Goal: Task Accomplishment & Management: Complete application form

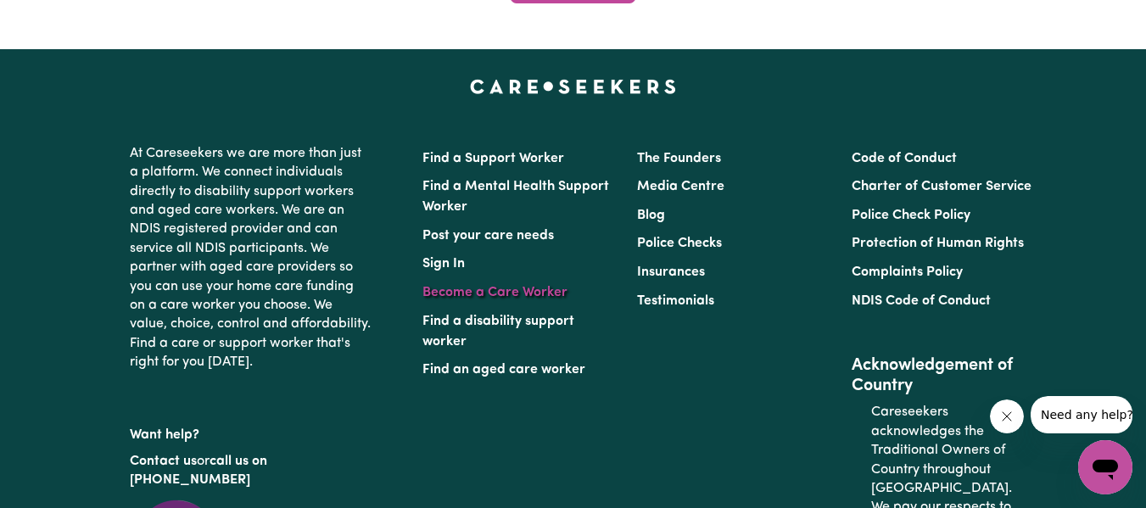
scroll to position [6288, 0]
click at [496, 289] on link "Become a Care Worker" at bounding box center [495, 293] width 145 height 14
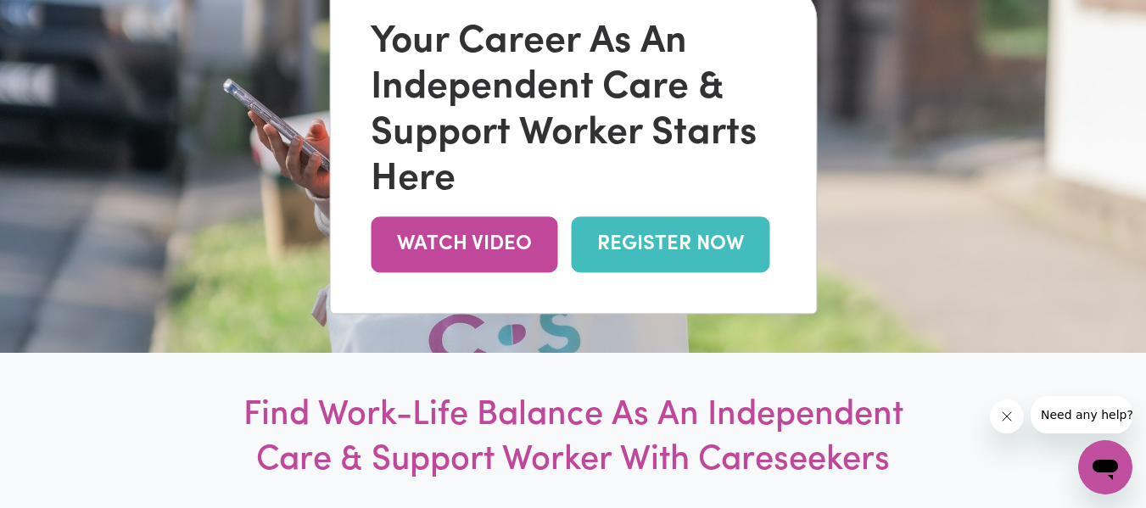
scroll to position [216, 0]
click at [666, 236] on link "REGISTER NOW" at bounding box center [670, 243] width 199 height 55
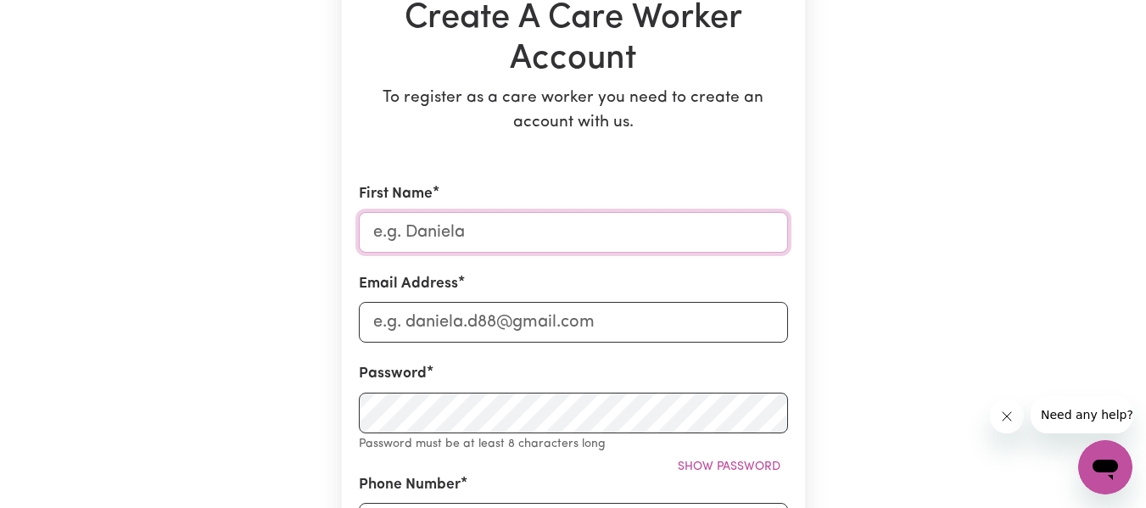
click at [631, 238] on input "First Name" at bounding box center [573, 232] width 429 height 41
type input "m"
type input "[PERSON_NAME]"
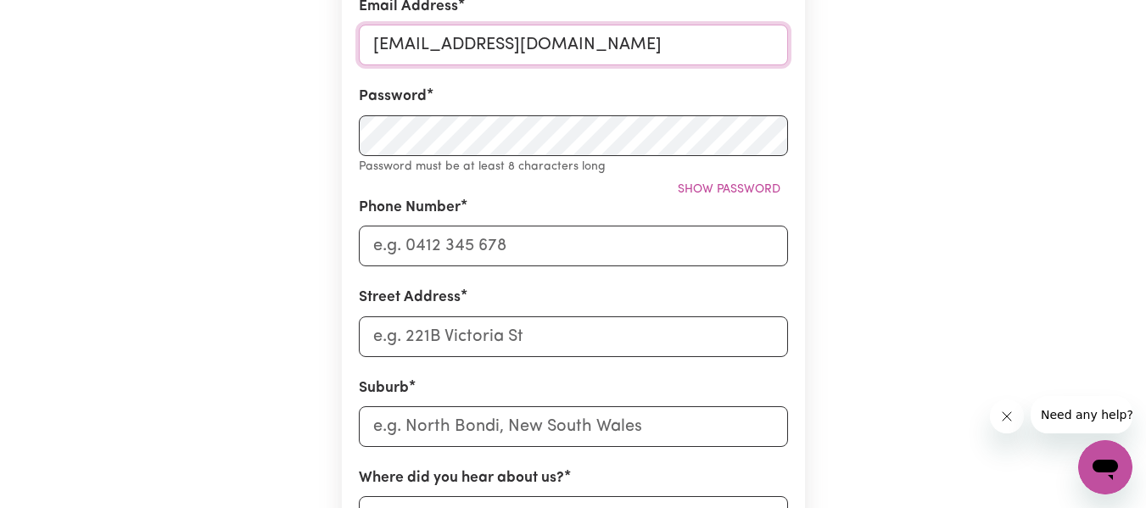
scroll to position [470, 0]
type input "[EMAIL_ADDRESS][DOMAIN_NAME]"
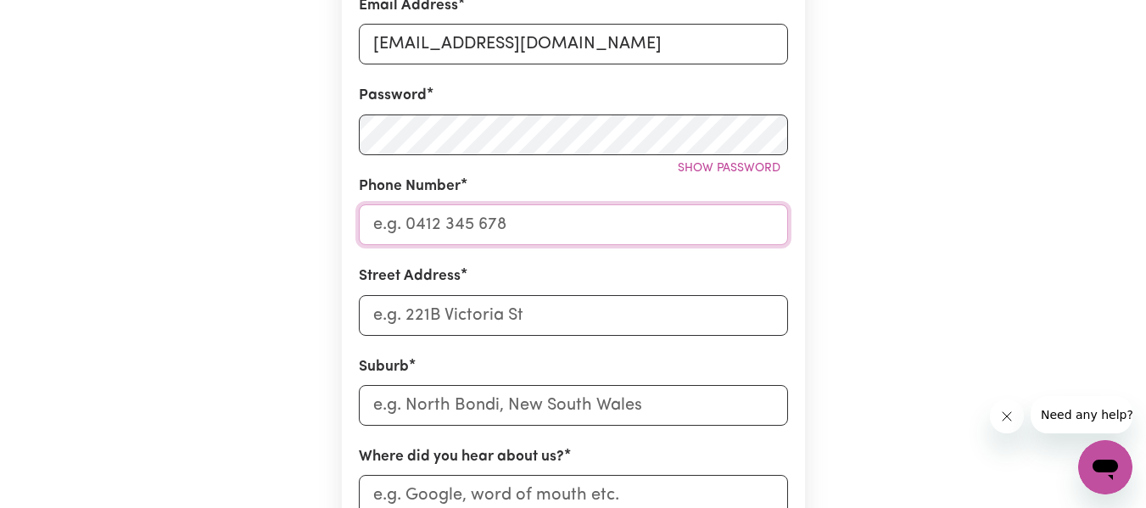
click at [492, 237] on input "Phone Number" at bounding box center [573, 225] width 429 height 41
type input "0411406595"
click at [488, 315] on input "Street Address" at bounding box center [573, 315] width 429 height 41
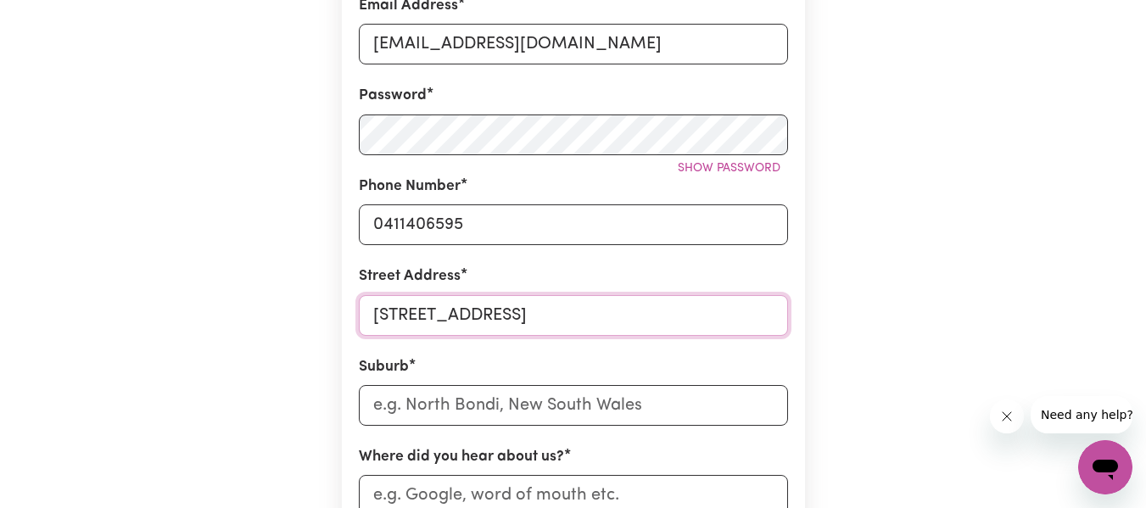
type input "[STREET_ADDRESS]"
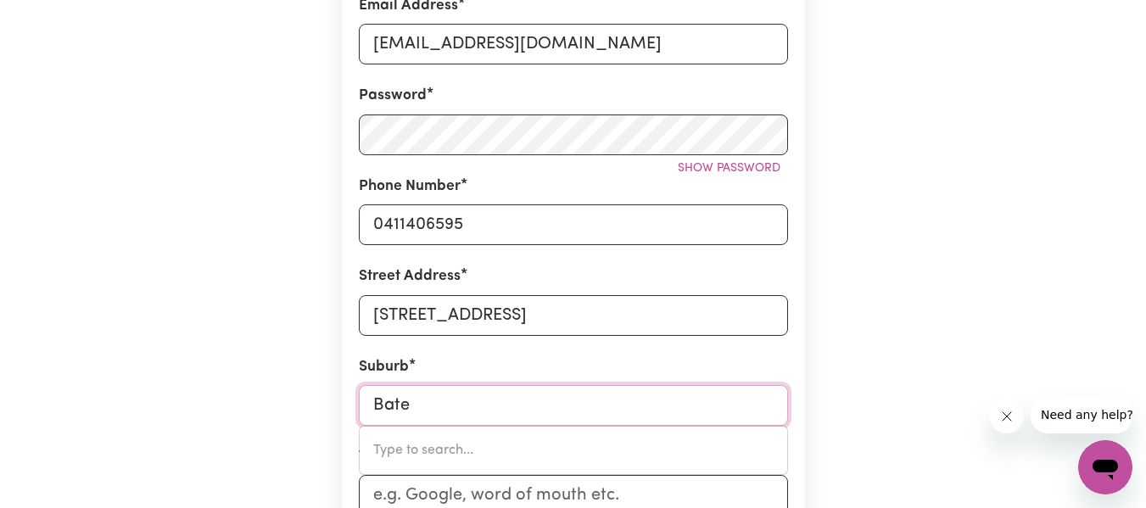
type input "Batea"
type input "[GEOGRAPHIC_DATA], [GEOGRAPHIC_DATA], 2261"
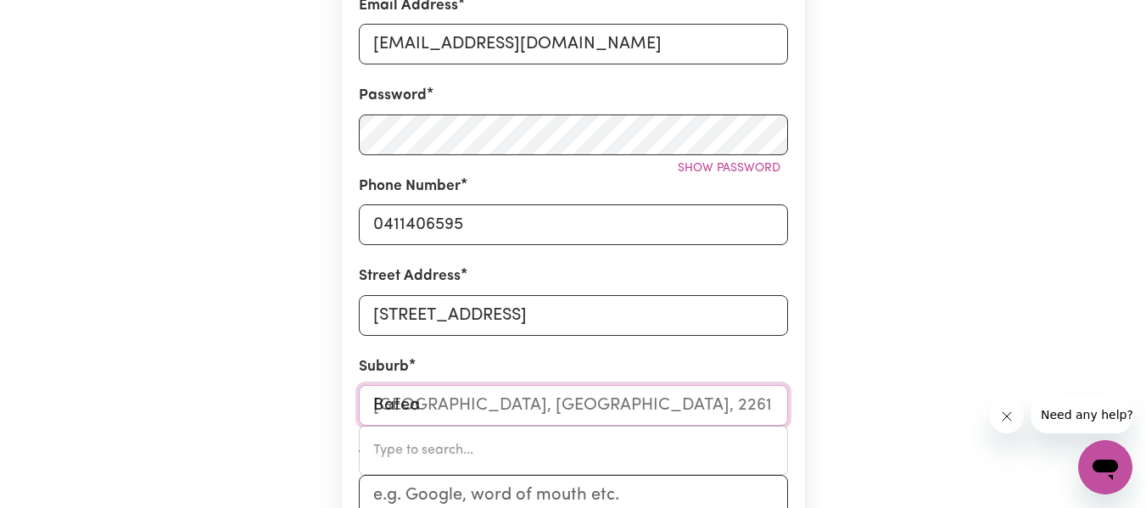
type input "Bateau"
type input "[GEOGRAPHIC_DATA], [GEOGRAPHIC_DATA], 2261"
type input "Bateau b"
type input "[GEOGRAPHIC_DATA], [GEOGRAPHIC_DATA], 2261"
type input "Bateau ba"
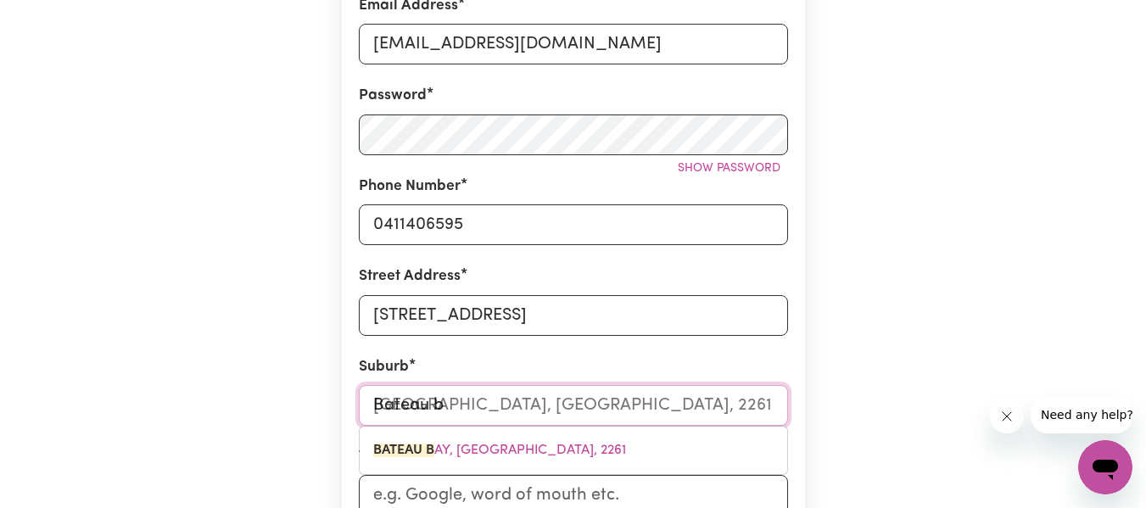
type input "[GEOGRAPHIC_DATA], [GEOGRAPHIC_DATA], 2261"
type input "[GEOGRAPHIC_DATA]"
type input "[GEOGRAPHIC_DATA], [GEOGRAPHIC_DATA], 2261"
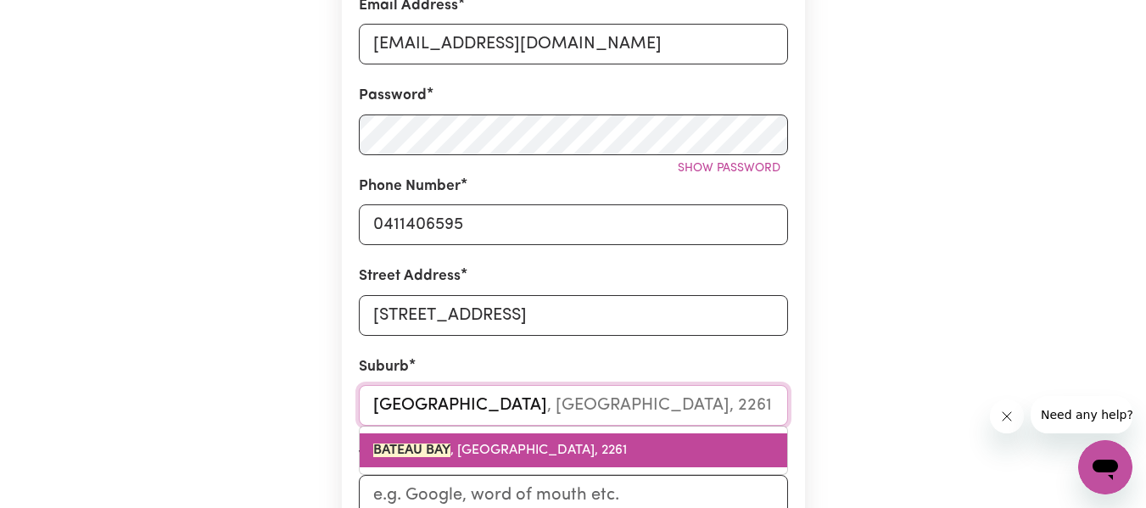
click at [511, 448] on span "[GEOGRAPHIC_DATA] , [GEOGRAPHIC_DATA], 2261" at bounding box center [500, 451] width 254 height 14
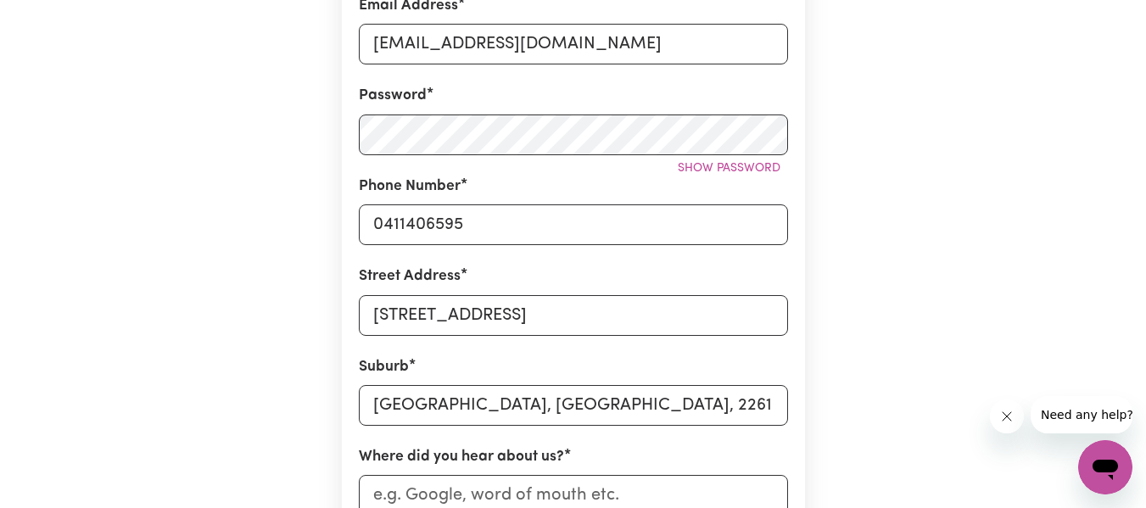
scroll to position [734, 0]
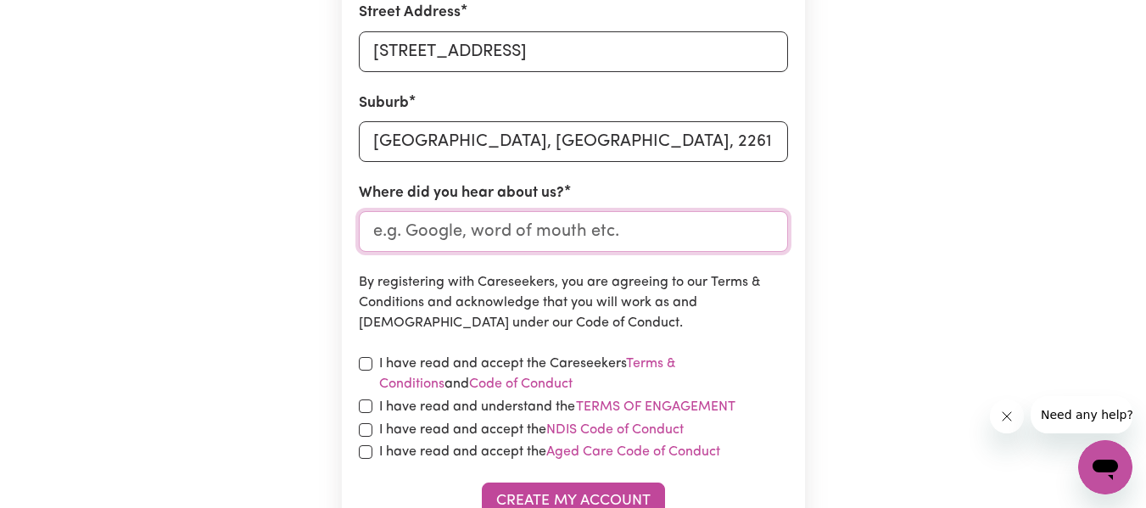
click at [481, 233] on input "Where did you hear about us?" at bounding box center [573, 231] width 429 height 41
type input "word of mouth"
click at [364, 358] on input "checkbox" at bounding box center [366, 364] width 14 height 14
checkbox input "true"
click at [367, 409] on input "checkbox" at bounding box center [366, 407] width 14 height 14
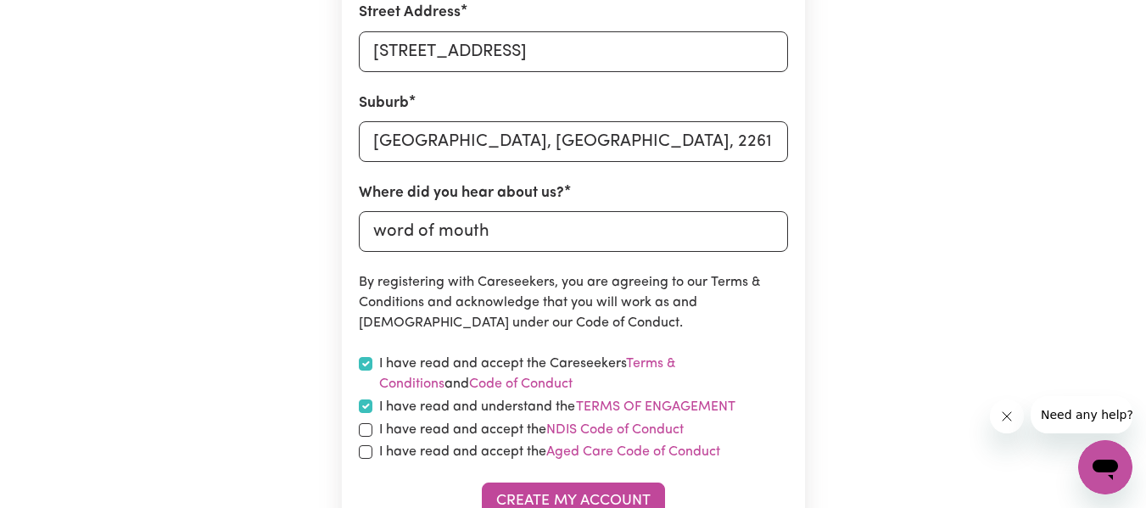
checkbox input "true"
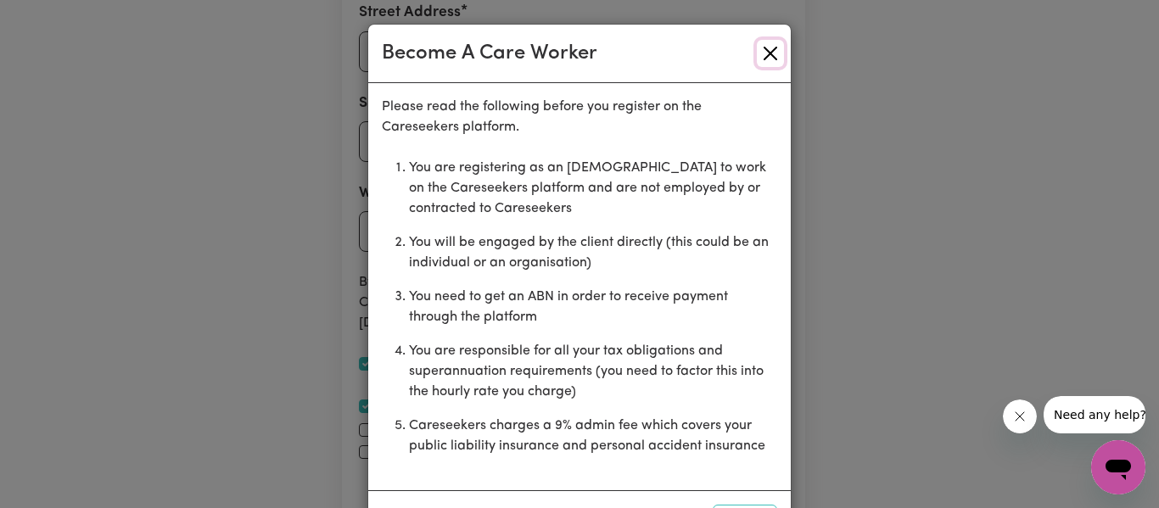
click at [757, 42] on button "Close" at bounding box center [770, 53] width 27 height 27
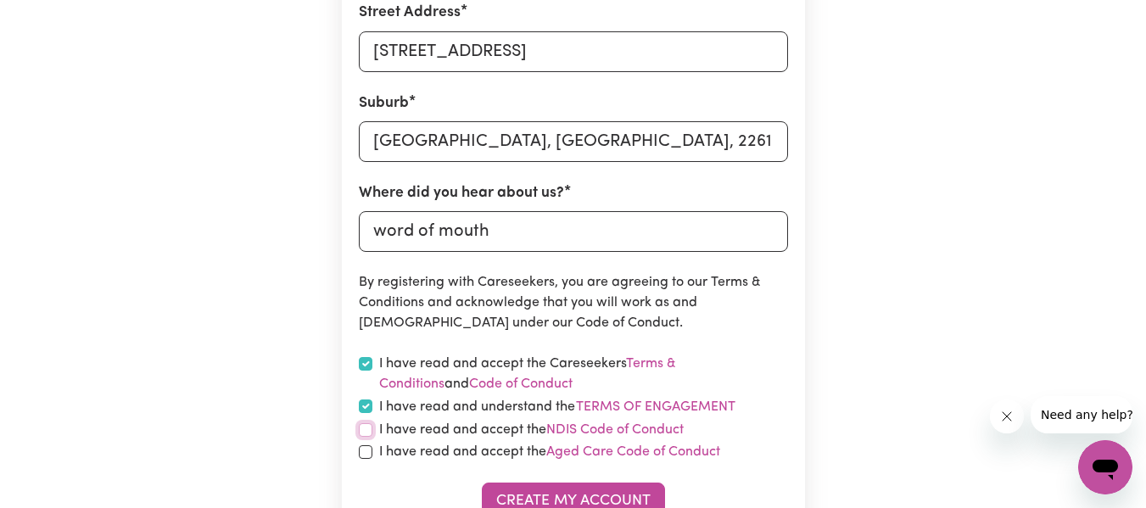
click at [367, 432] on input "checkbox" at bounding box center [366, 430] width 14 height 14
checkbox input "true"
click at [367, 451] on input "checkbox" at bounding box center [366, 453] width 14 height 14
checkbox input "true"
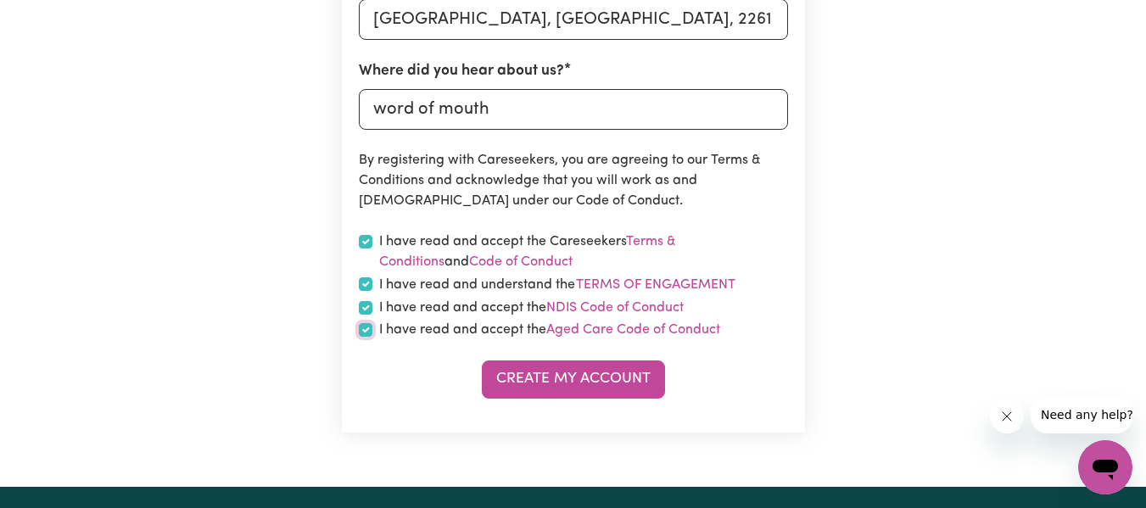
scroll to position [857, 0]
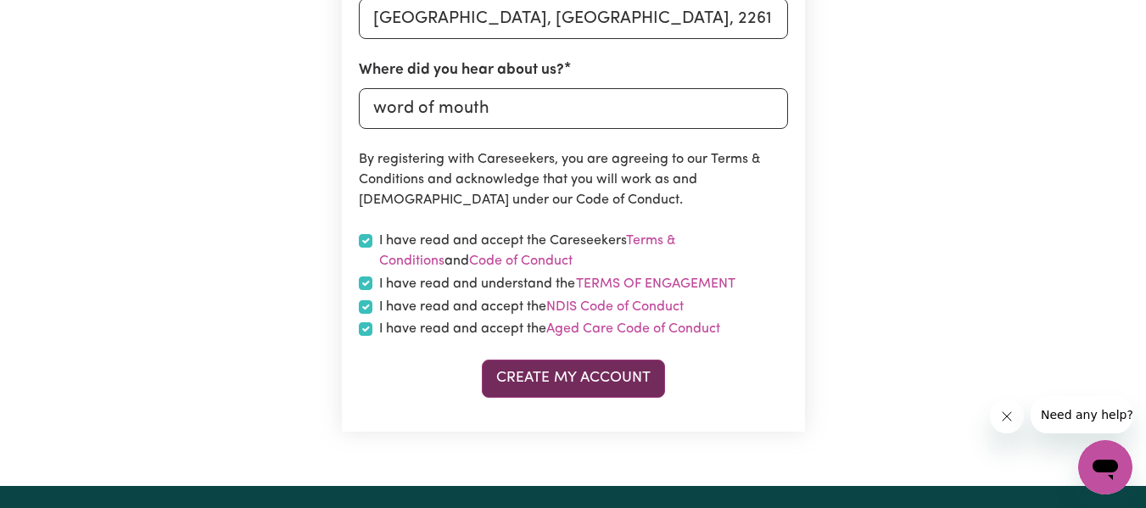
click at [616, 372] on button "Create My Account" at bounding box center [573, 378] width 183 height 37
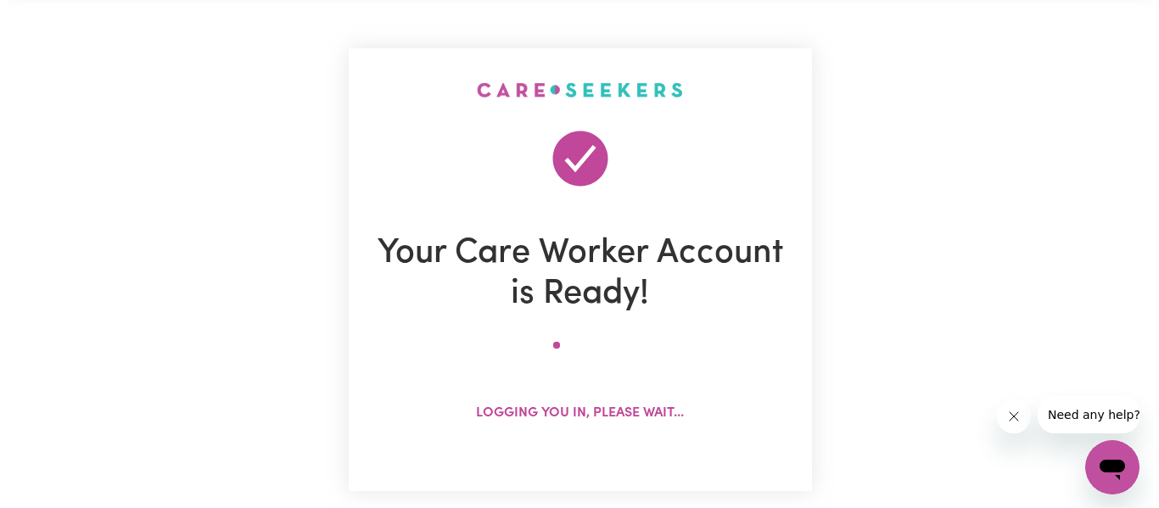
scroll to position [66, 0]
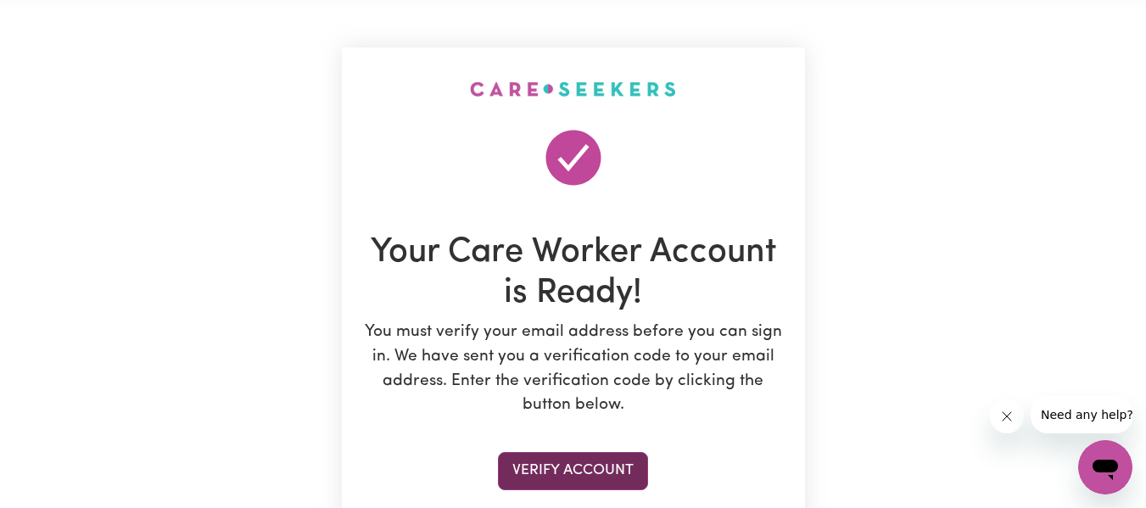
click at [592, 466] on button "Verify Account" at bounding box center [573, 470] width 150 height 37
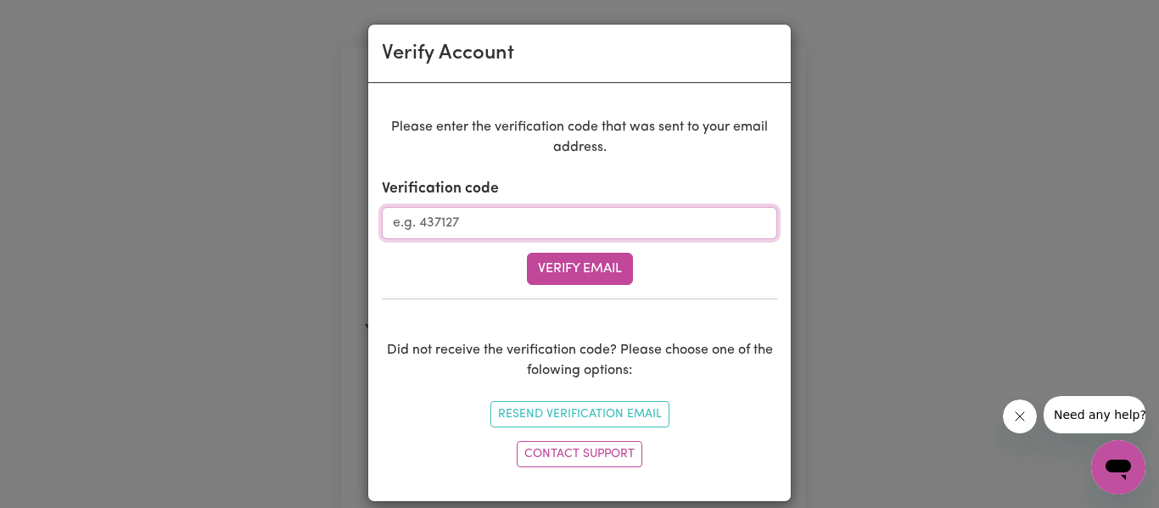
click at [532, 223] on input "Verification code" at bounding box center [579, 223] width 395 height 32
type input "905235"
click at [563, 259] on button "Verify Email" at bounding box center [580, 269] width 106 height 32
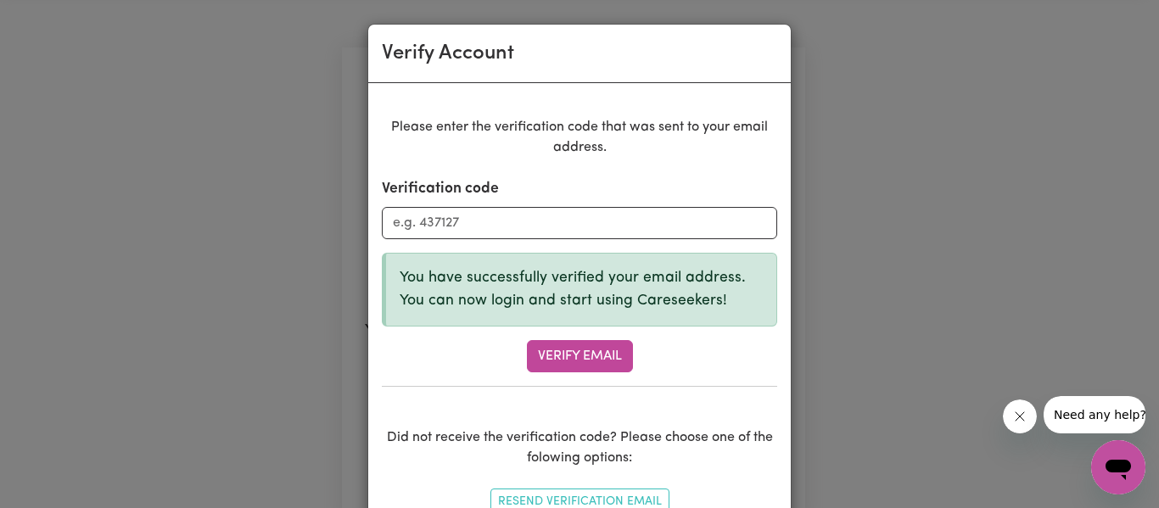
scroll to position [105, 0]
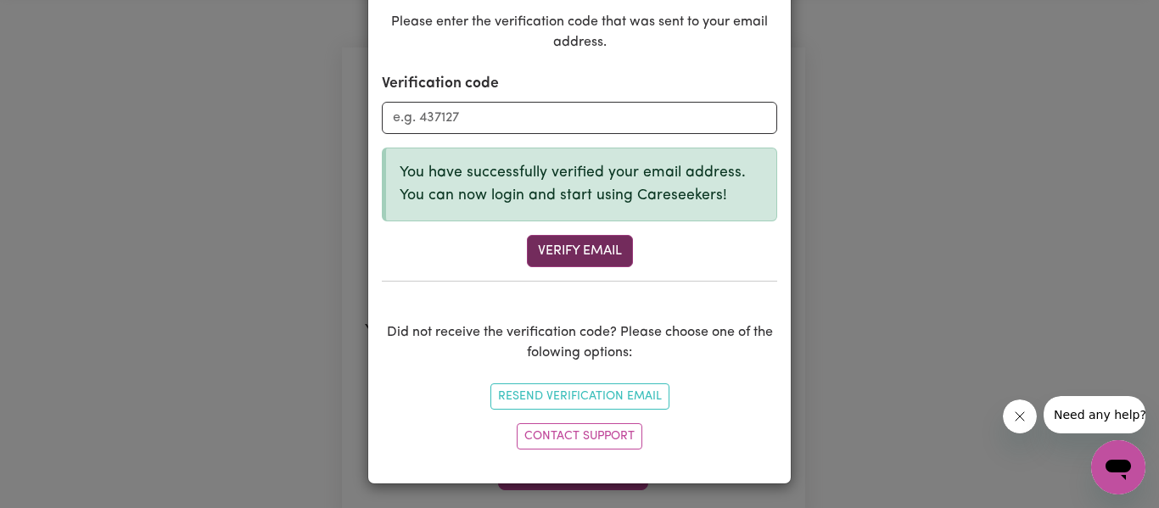
click at [578, 261] on button "Verify Email" at bounding box center [580, 251] width 106 height 32
